Goal: Ask a question

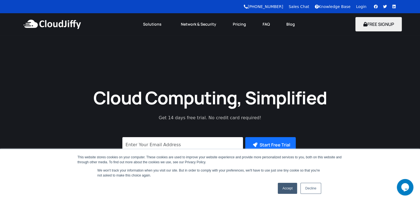
click at [359, 6] on link "Login" at bounding box center [361, 6] width 10 height 4
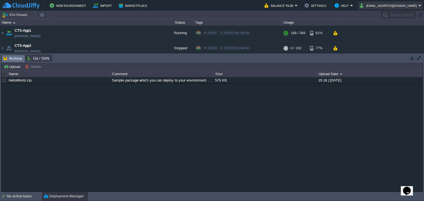
click at [407, 6] on button "[EMAIL_ADDRESS][DOMAIN_NAME]" at bounding box center [389, 5] width 58 height 7
click at [355, 6] on td "Help" at bounding box center [344, 5] width 22 height 8
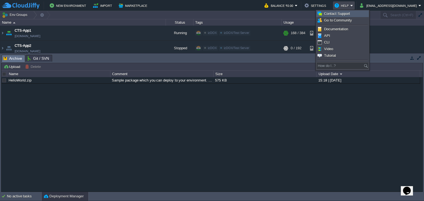
click at [343, 12] on span "Contact Support" at bounding box center [337, 14] width 26 height 4
